Goal: Task Accomplishment & Management: Manage account settings

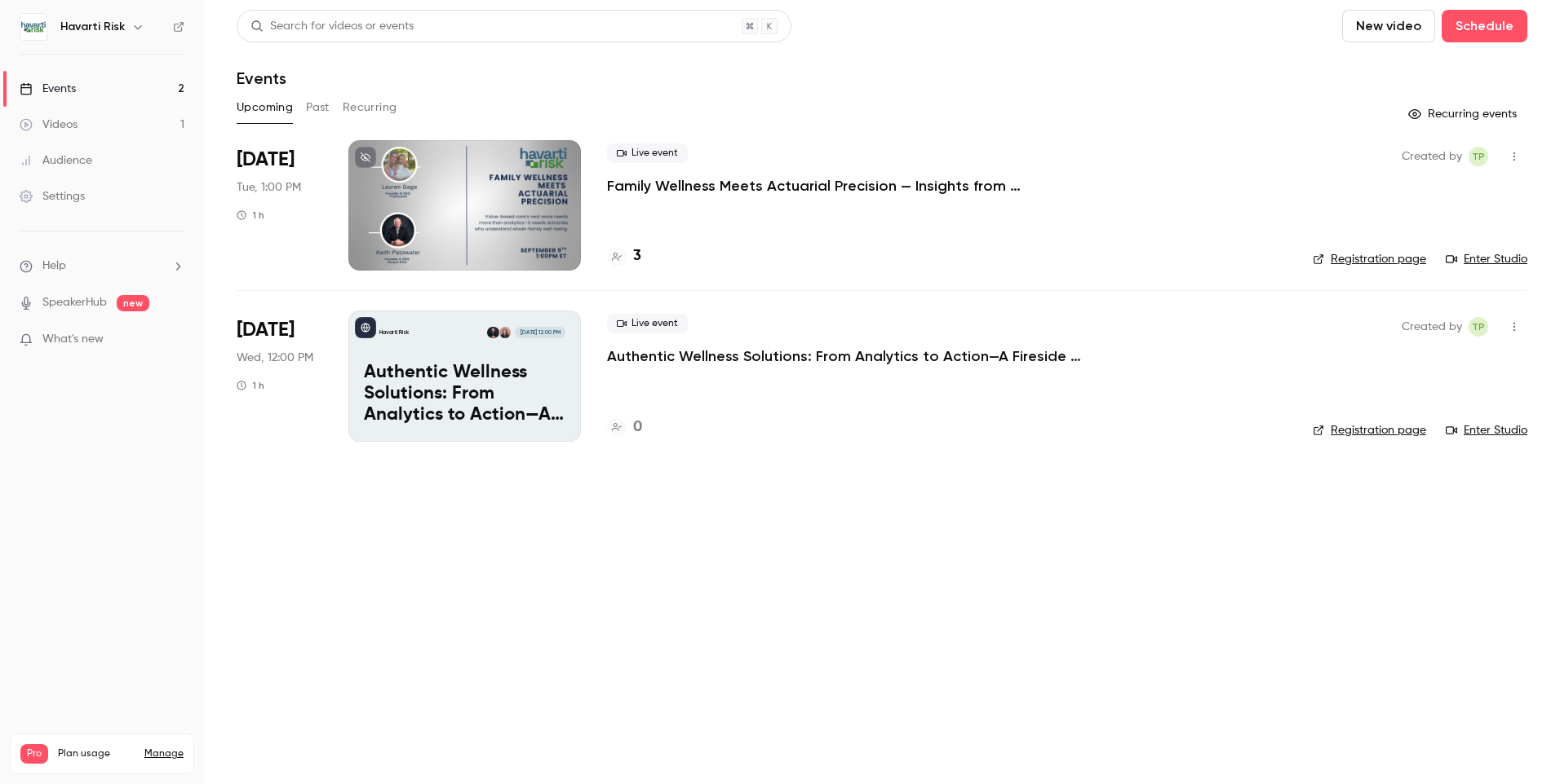
click at [739, 180] on p "Family Wellness Meets Actuarial Precision — Insights from Triplemoon’s [PERSON_…" at bounding box center [852, 186] width 489 height 20
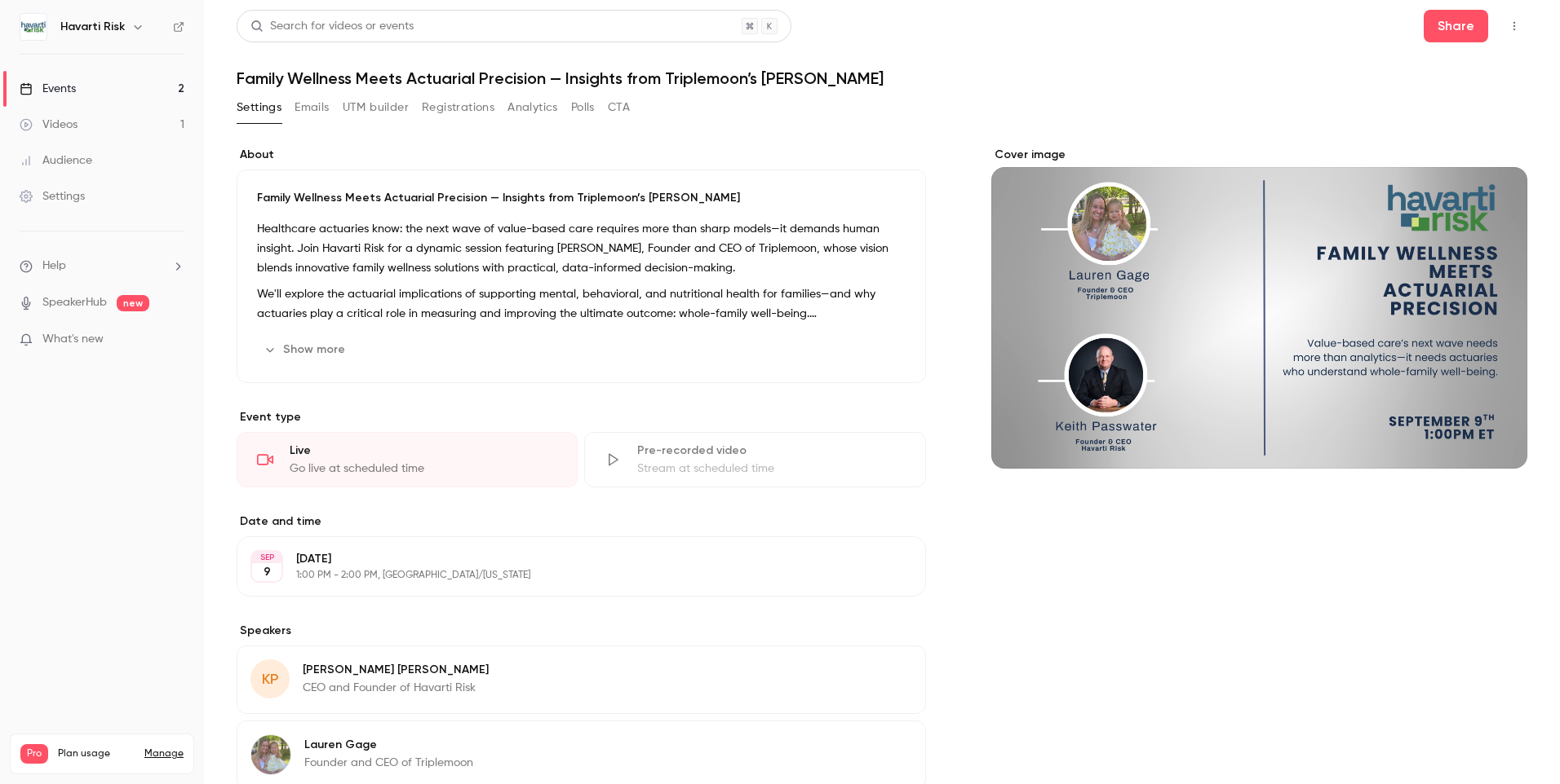
click at [326, 105] on button "Emails" at bounding box center [312, 108] width 34 height 26
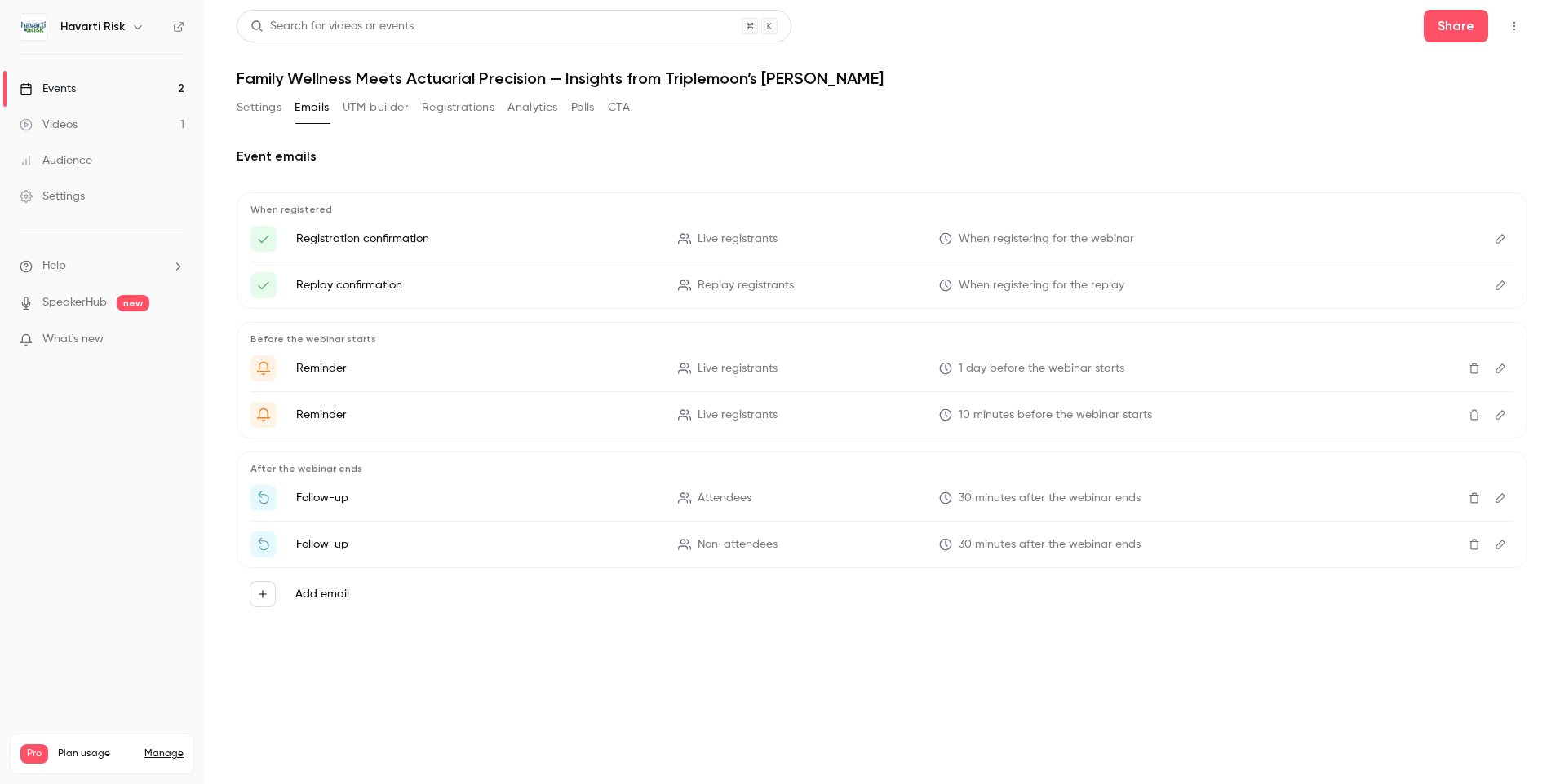
click at [249, 103] on button "Settings" at bounding box center [259, 108] width 45 height 26
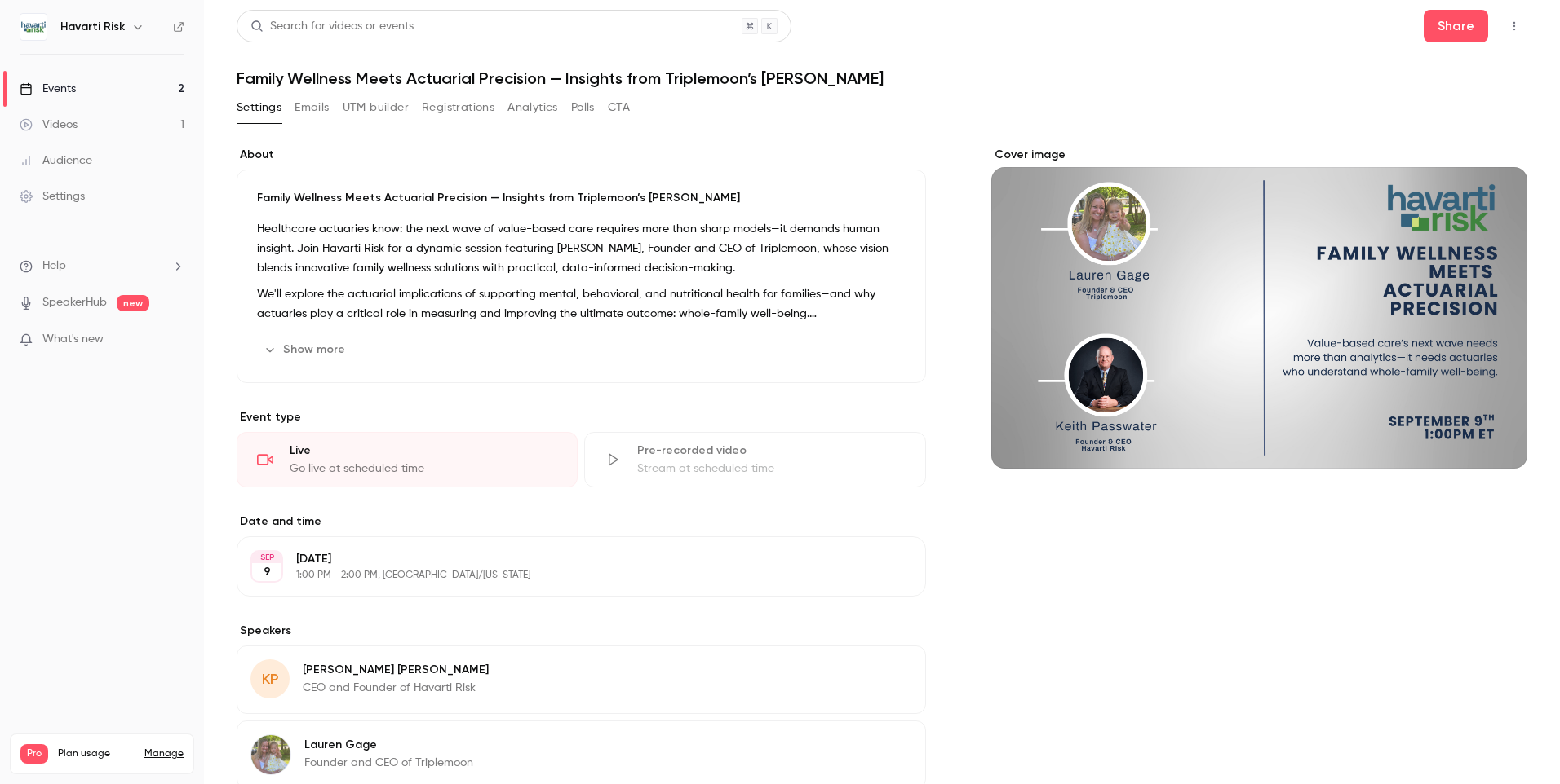
click at [457, 110] on button "Registrations" at bounding box center [458, 108] width 73 height 26
